Goal: Information Seeking & Learning: Learn about a topic

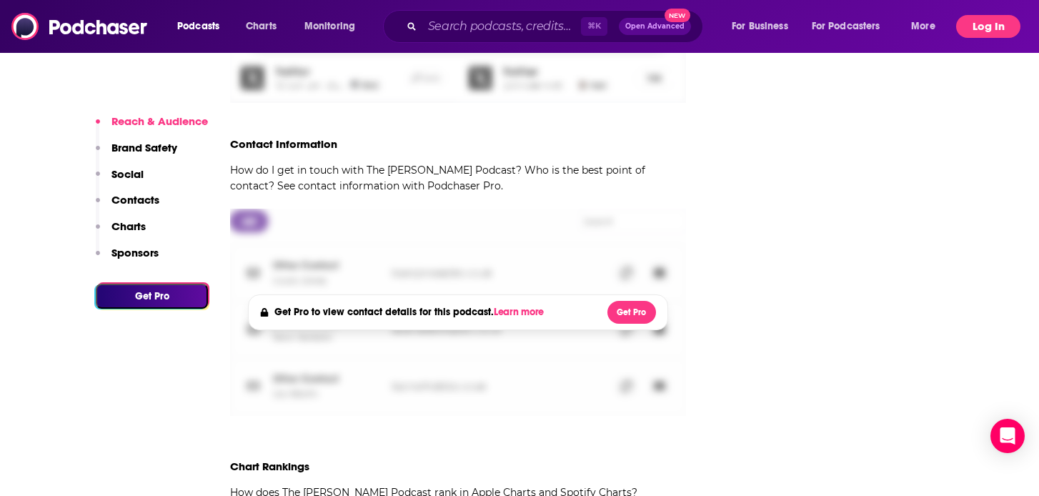
click at [988, 19] on button "Log In" at bounding box center [988, 26] width 64 height 23
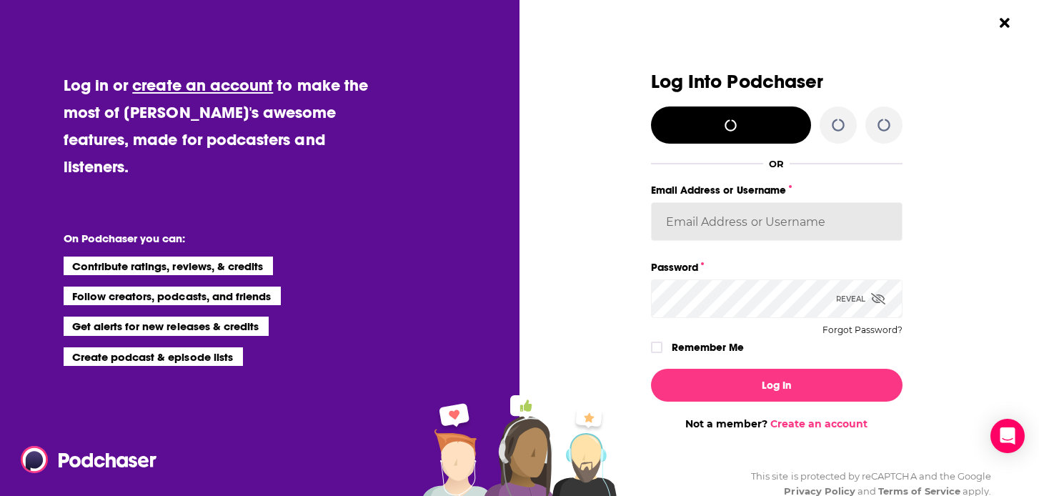
type input "CharlotteStaley"
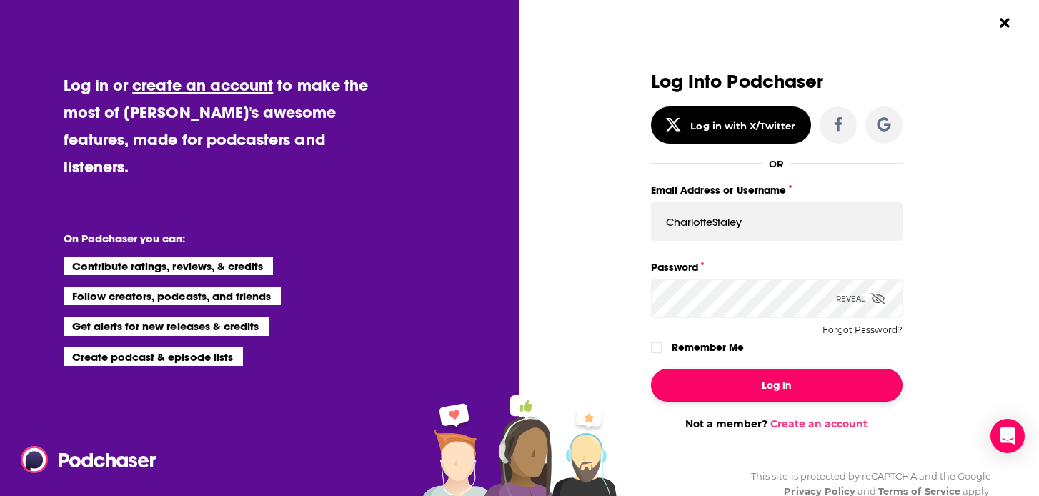
click at [730, 377] on button "Log In" at bounding box center [777, 385] width 252 height 33
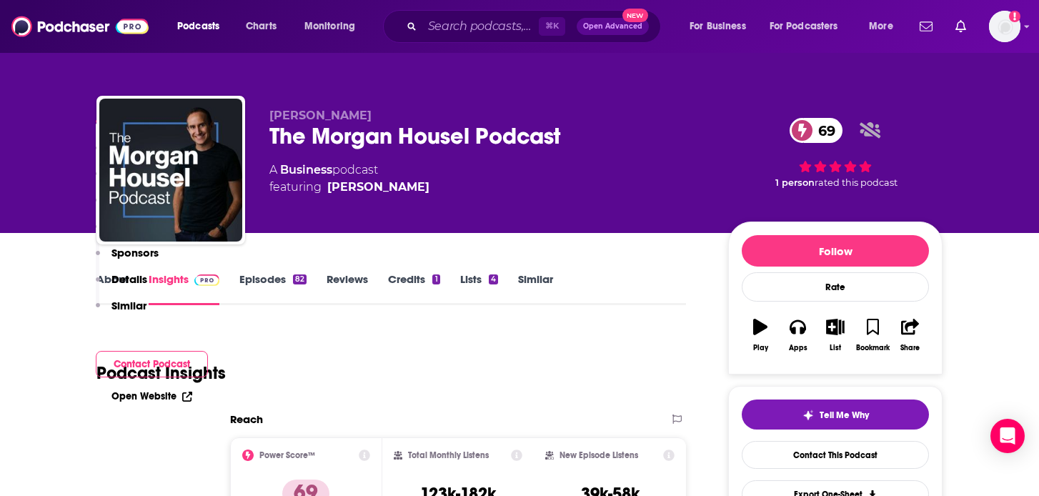
scroll to position [1437, 0]
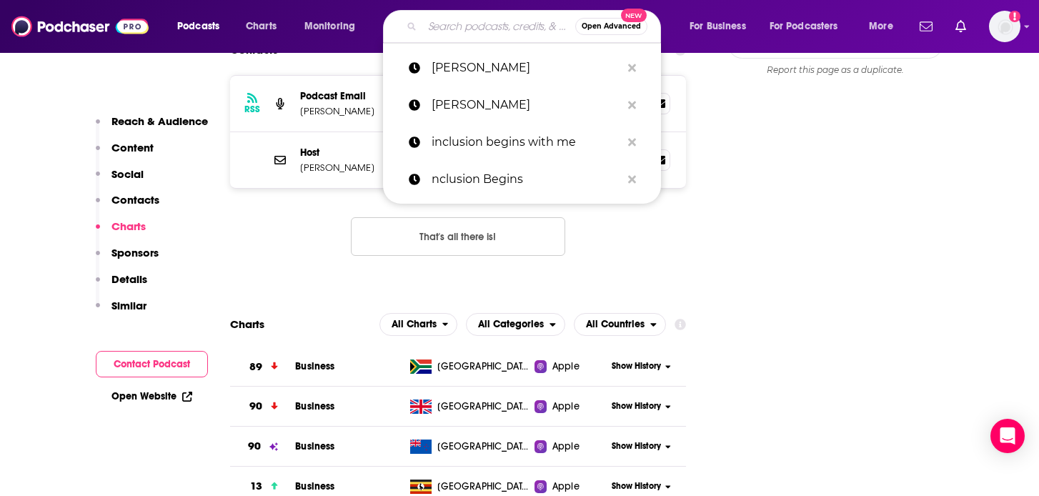
click at [473, 21] on input "Search podcasts, credits, & more..." at bounding box center [498, 26] width 153 height 23
click at [464, 65] on p "[PERSON_NAME]" at bounding box center [526, 67] width 189 height 37
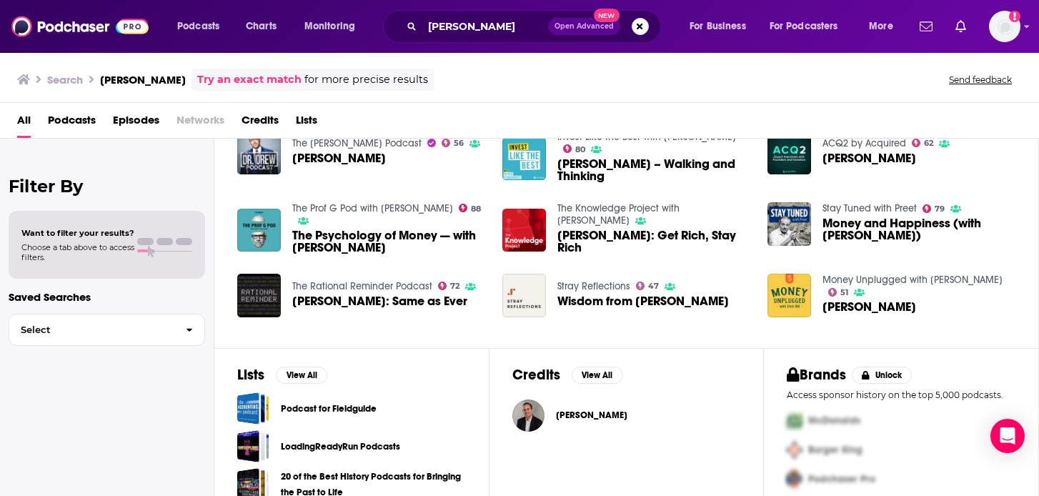
scroll to position [270, 0]
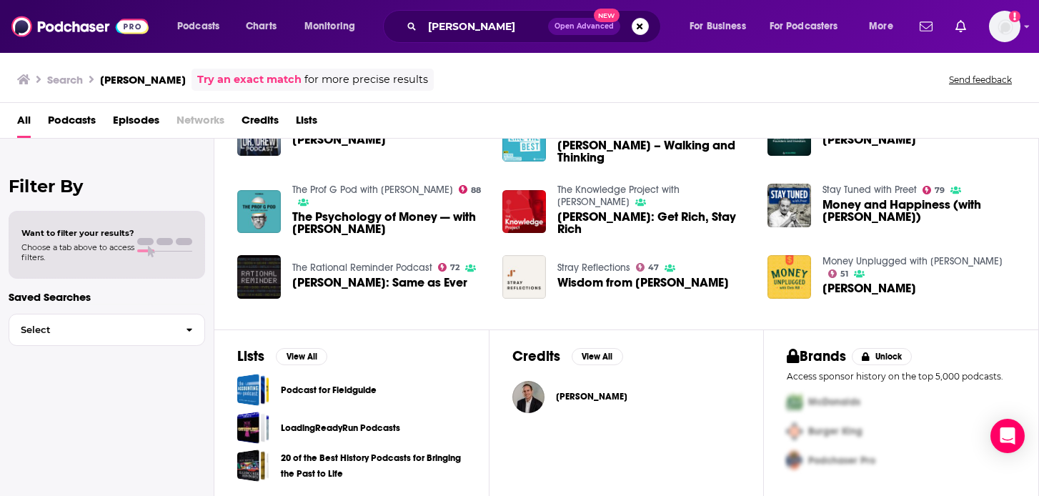
click at [596, 394] on span "[PERSON_NAME]" at bounding box center [591, 396] width 71 height 11
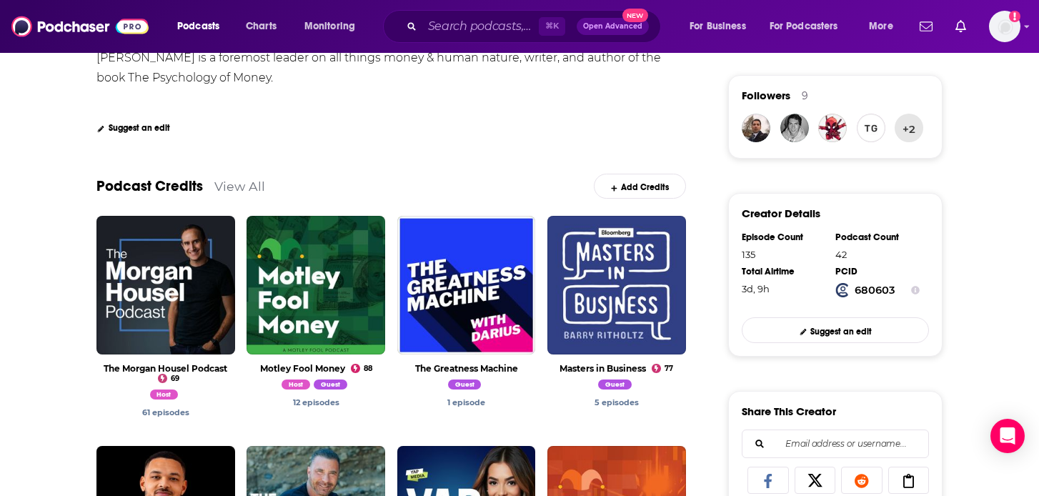
scroll to position [339, 0]
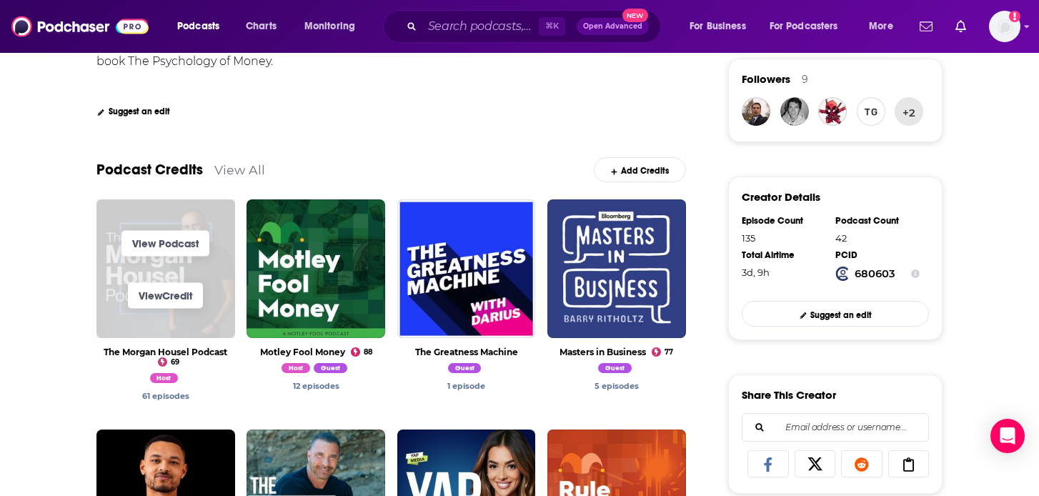
click at [198, 322] on span "View Credit" at bounding box center [165, 295] width 139 height 52
click at [166, 247] on link "View Podcast" at bounding box center [165, 243] width 88 height 26
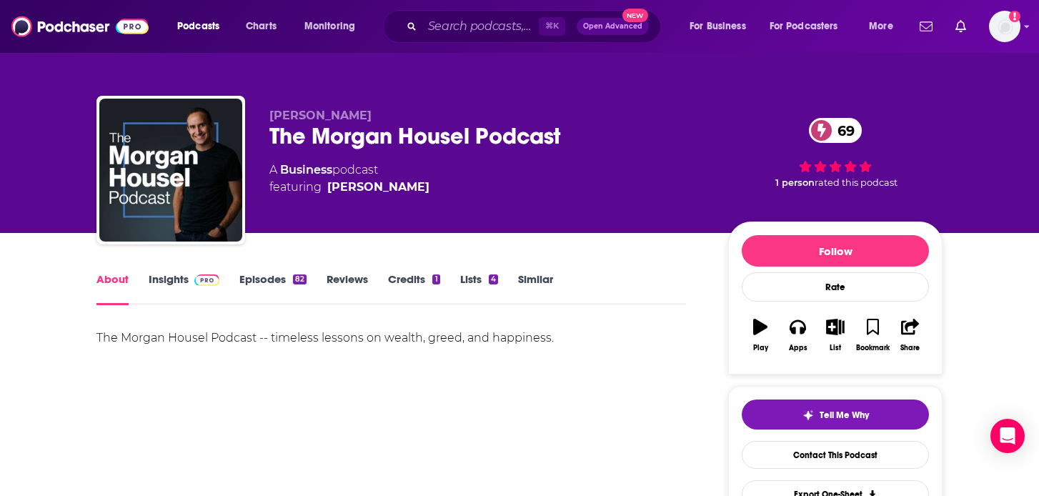
click at [167, 287] on link "Insights" at bounding box center [184, 288] width 71 height 33
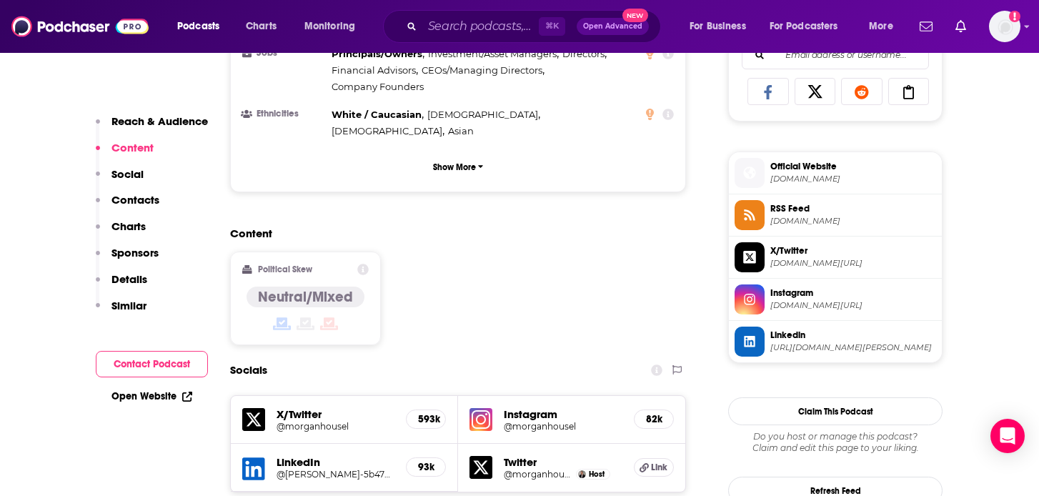
scroll to position [984, 0]
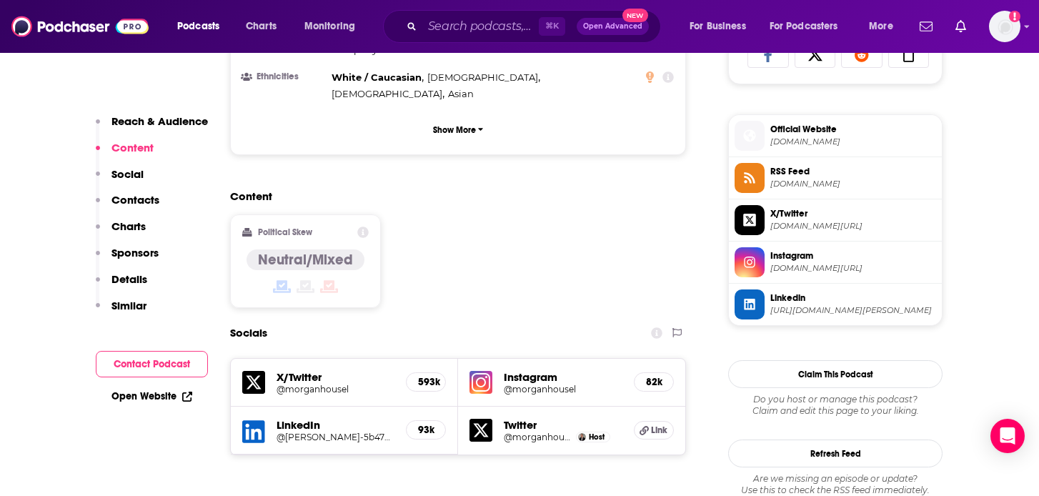
click at [539, 370] on h5 "Instagram" at bounding box center [563, 377] width 119 height 14
click at [662, 376] on h5 "82k" at bounding box center [654, 382] width 16 height 12
click at [580, 370] on h5 "Instagram" at bounding box center [563, 377] width 119 height 14
click at [552, 384] on h5 "@morganhousel" at bounding box center [563, 389] width 119 height 11
click at [130, 177] on p "Social" at bounding box center [127, 174] width 32 height 14
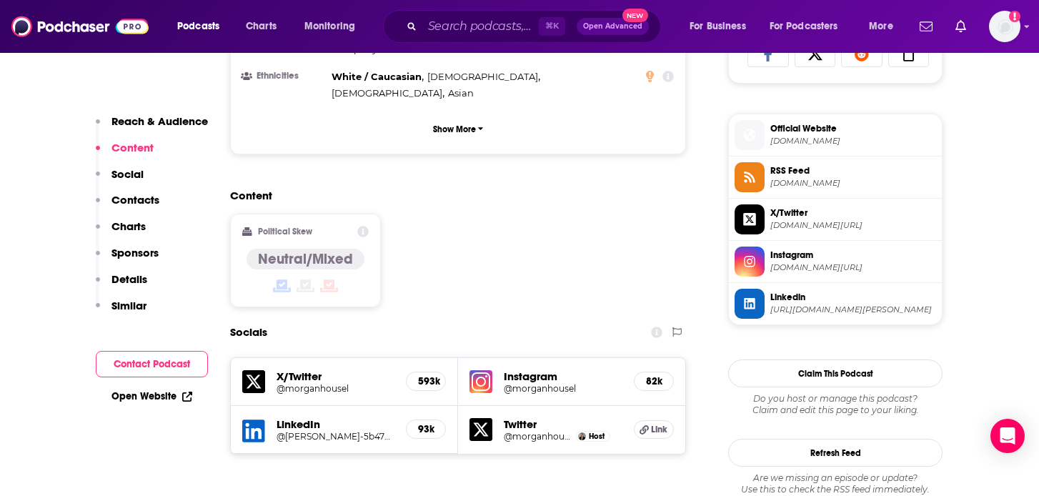
scroll to position [1057, 0]
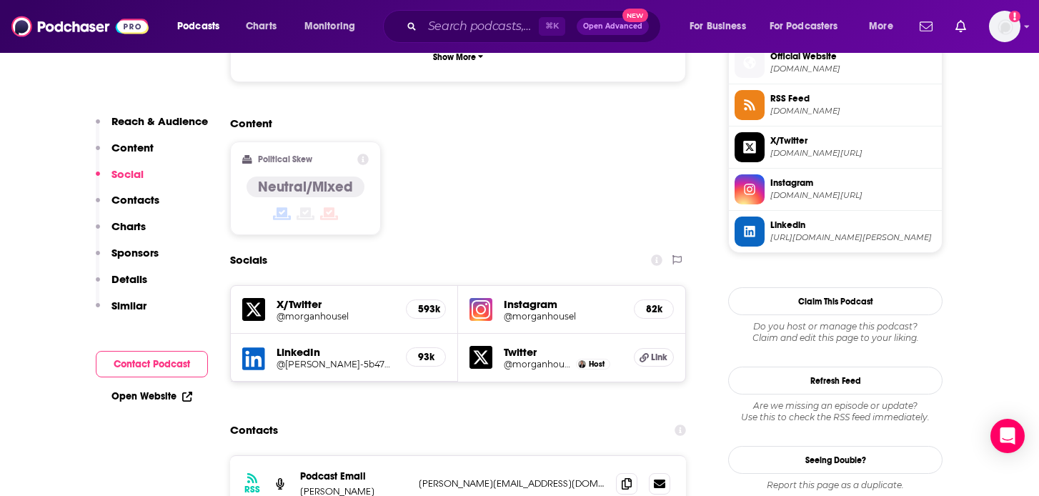
click at [139, 197] on p "Contacts" at bounding box center [135, 200] width 48 height 14
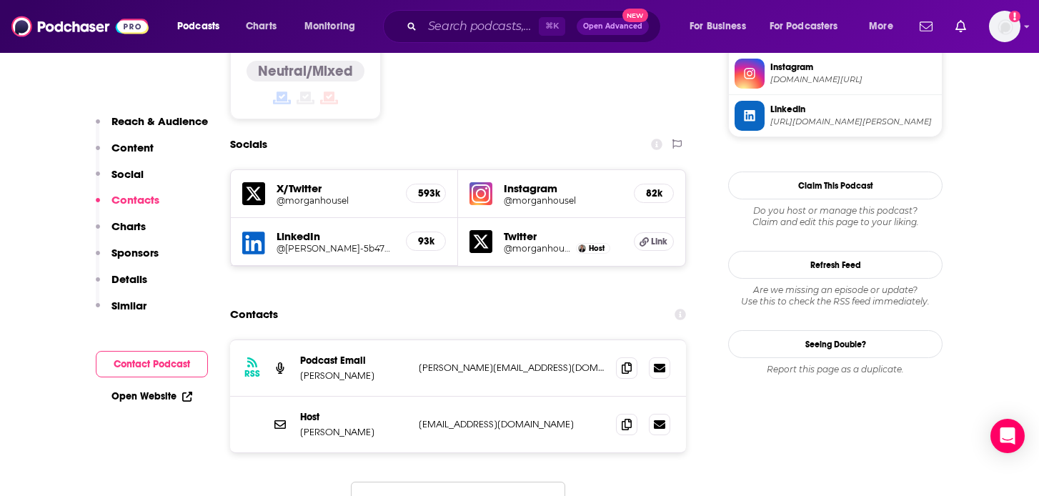
scroll to position [1179, 0]
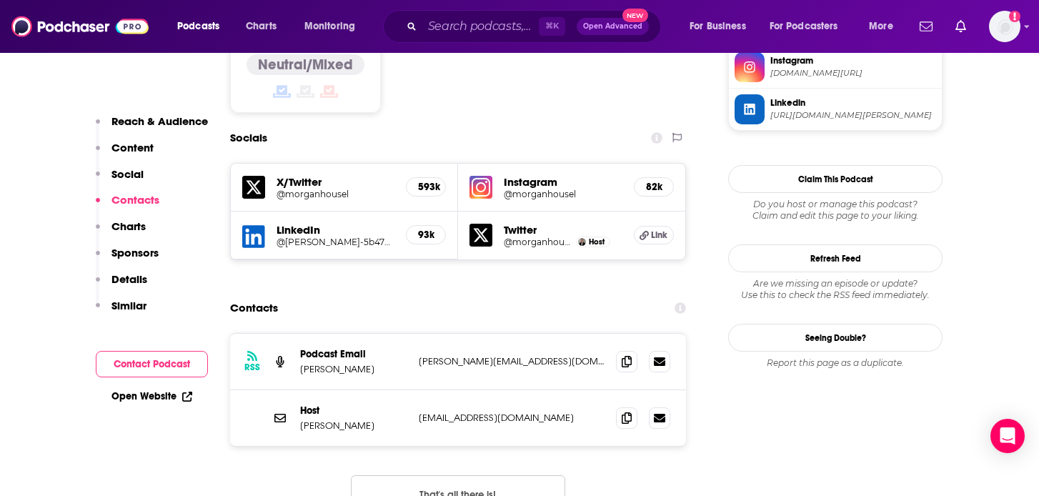
click at [136, 224] on p "Charts" at bounding box center [128, 226] width 34 height 14
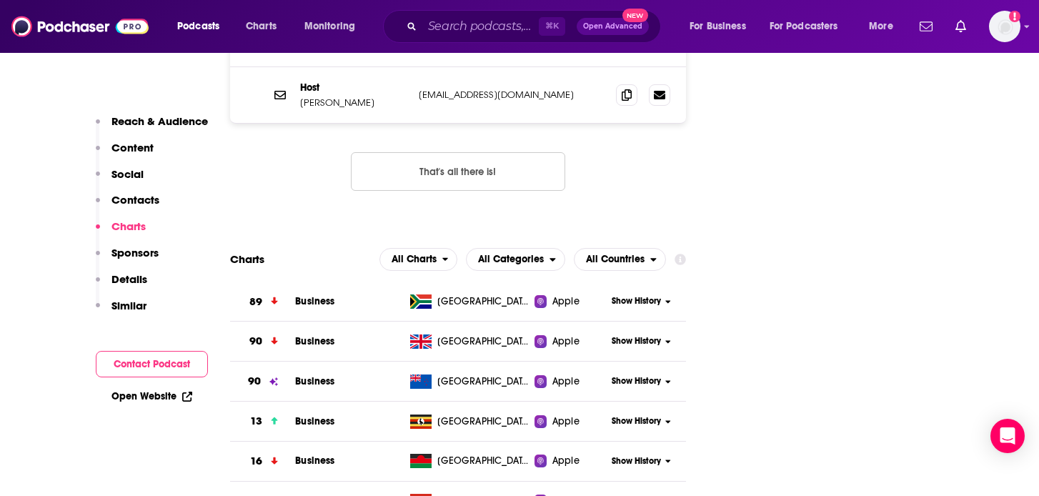
scroll to position [1504, 0]
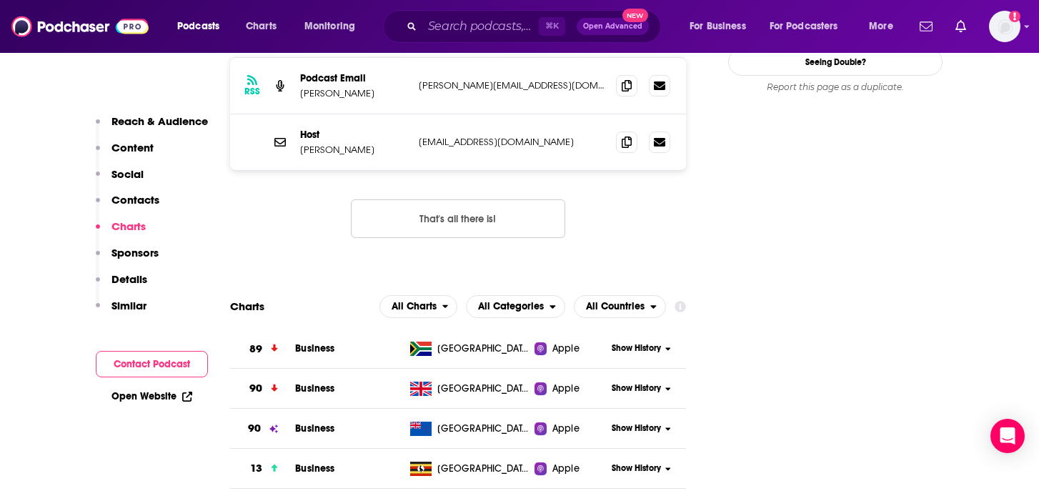
click at [130, 301] on p "Similar" at bounding box center [128, 306] width 35 height 14
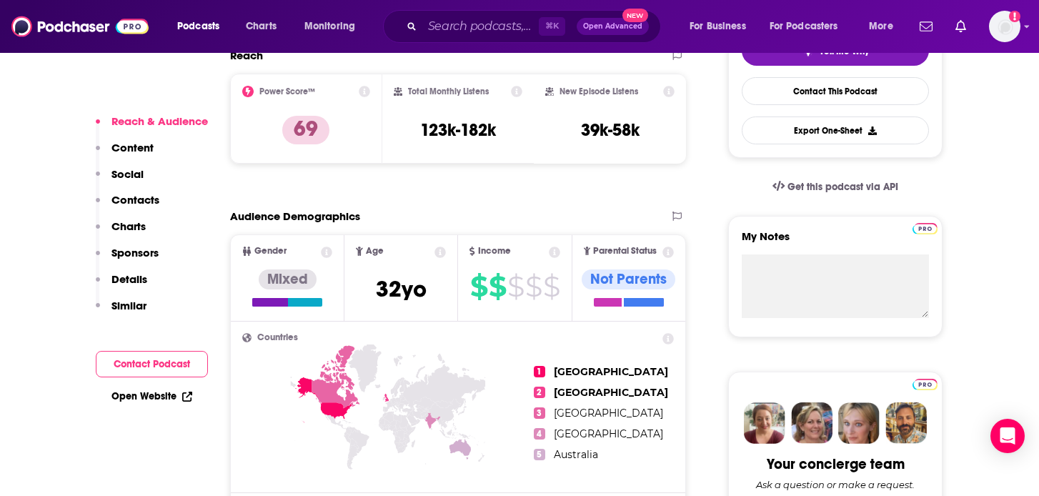
scroll to position [367, 0]
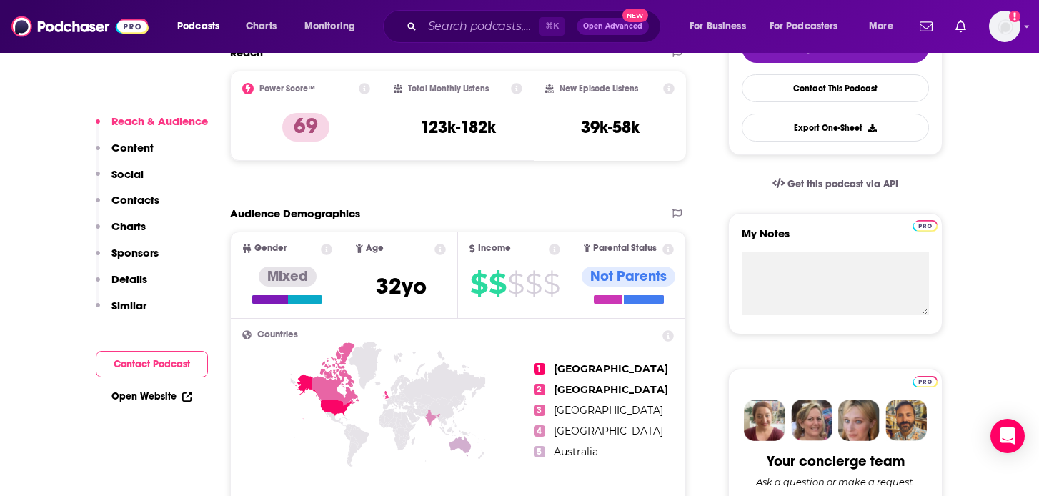
click at [327, 248] on icon at bounding box center [326, 249] width 11 height 11
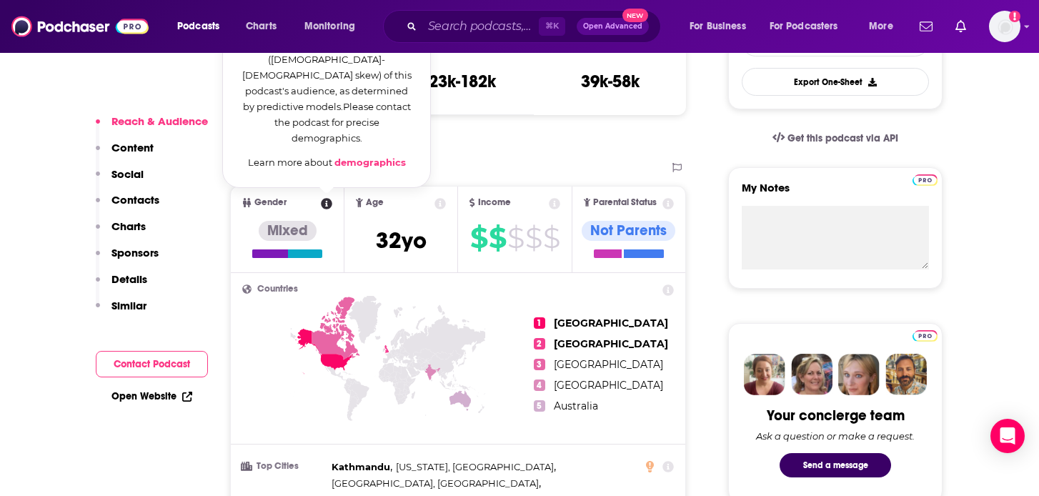
click at [326, 424] on icon at bounding box center [388, 384] width 292 height 177
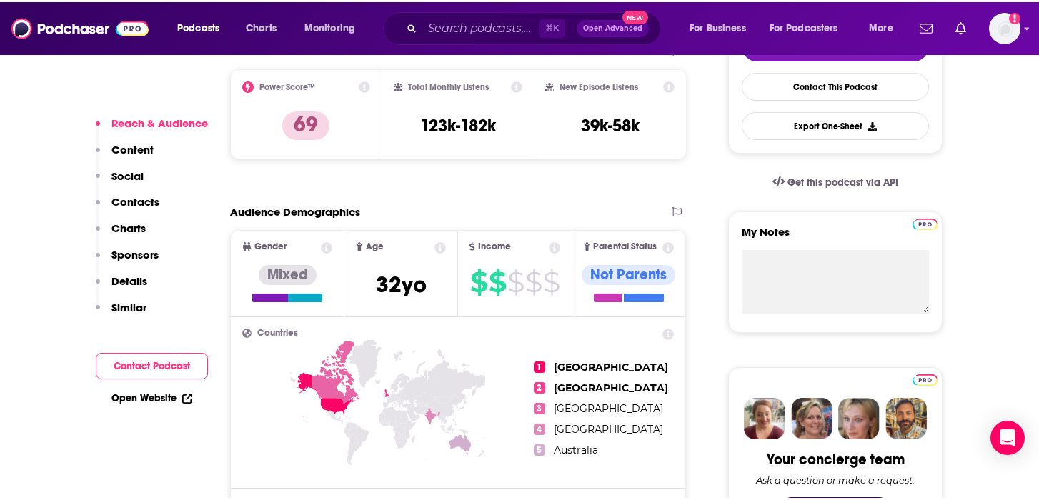
scroll to position [372, 0]
